Goal: Task Accomplishment & Management: Use online tool/utility

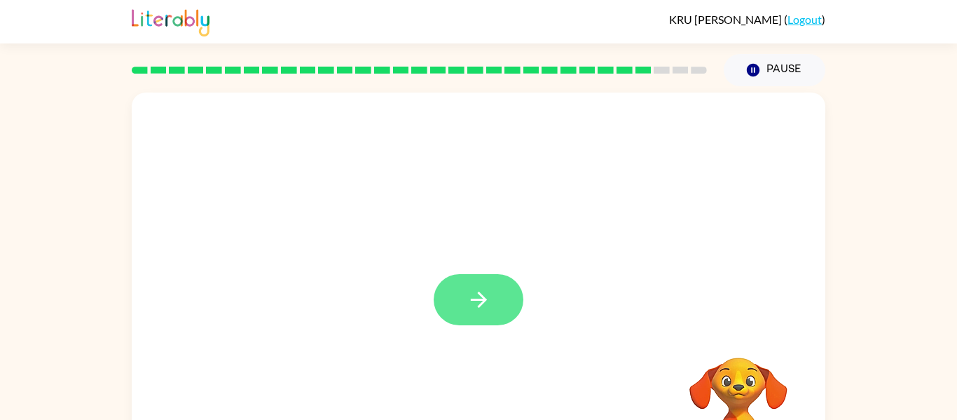
click at [448, 294] on button "button" at bounding box center [479, 299] width 90 height 51
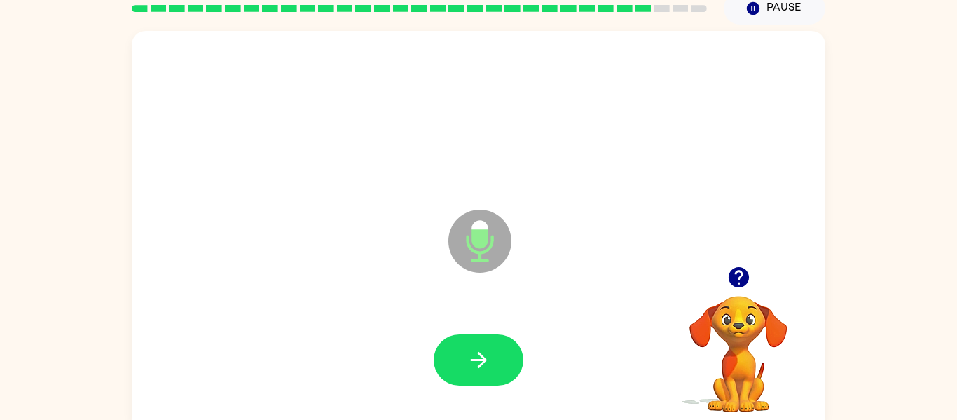
scroll to position [63, 0]
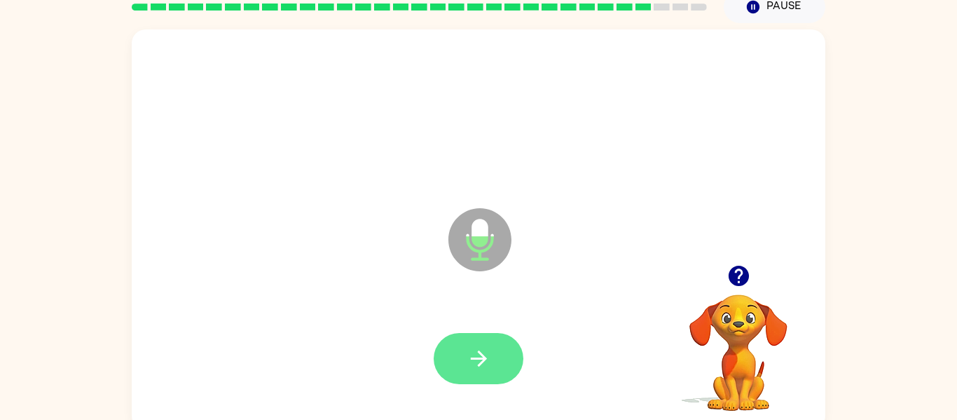
click at [468, 357] on icon "button" at bounding box center [479, 358] width 25 height 25
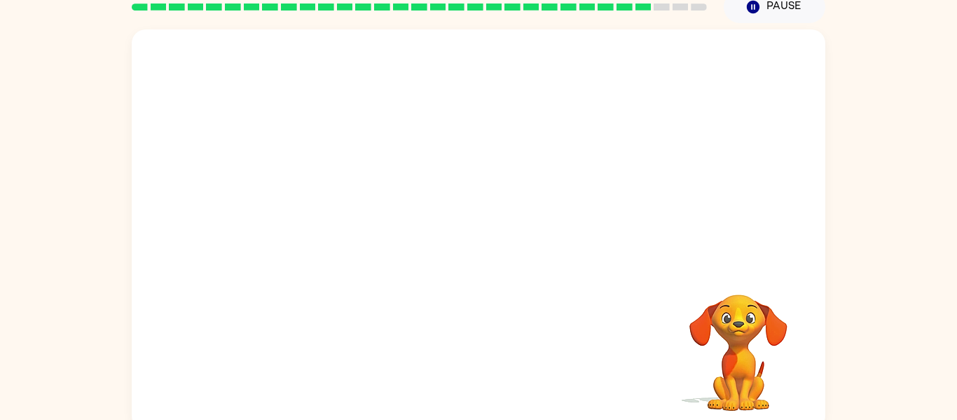
scroll to position [73, 0]
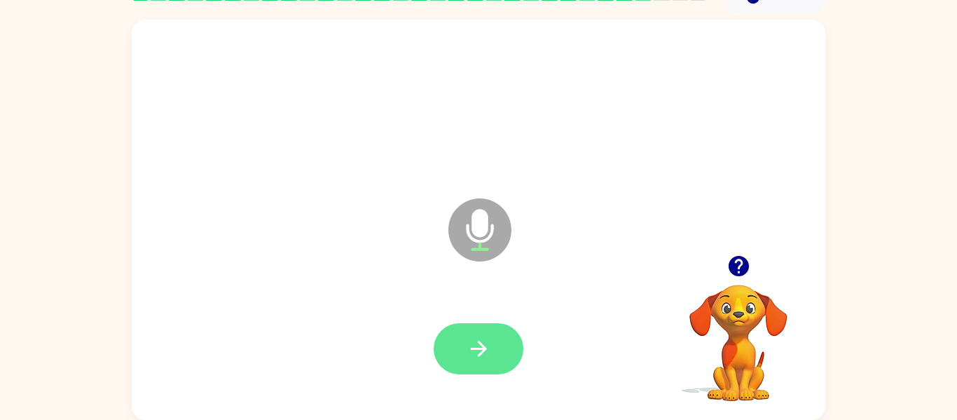
click at [485, 348] on icon "button" at bounding box center [478, 349] width 16 height 16
click at [473, 374] on button "button" at bounding box center [479, 348] width 90 height 51
click at [465, 324] on button "button" at bounding box center [479, 348] width 90 height 51
click at [478, 359] on icon "button" at bounding box center [479, 348] width 25 height 25
click at [457, 357] on button "button" at bounding box center [479, 348] width 90 height 51
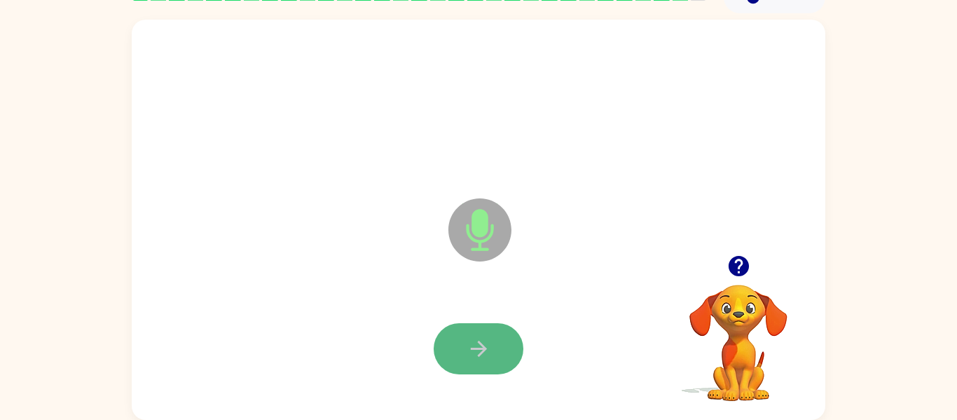
click at [443, 346] on button "button" at bounding box center [479, 348] width 90 height 51
click at [481, 345] on icon "button" at bounding box center [478, 349] width 16 height 16
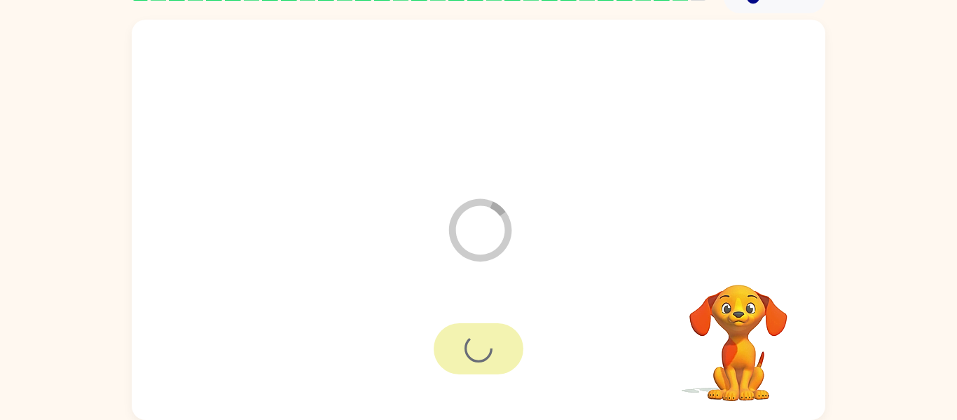
scroll to position [48, 0]
